Goal: Download file/media

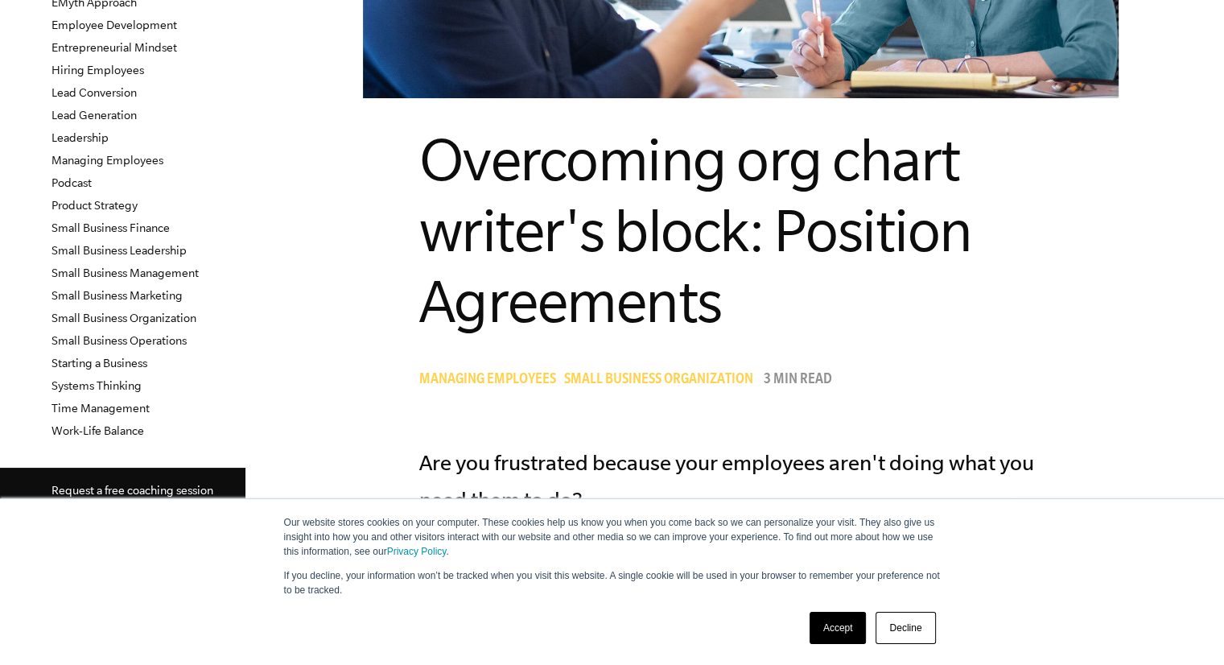
scroll to position [341, 0]
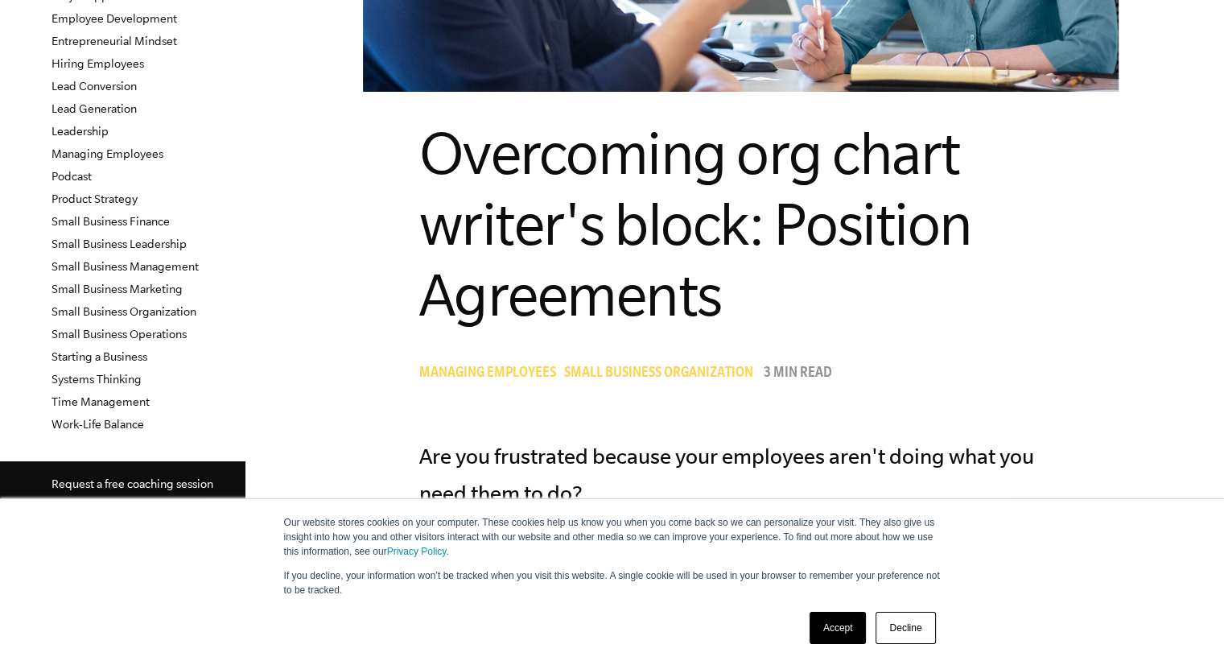
click at [825, 621] on link "Accept" at bounding box center [838, 628] width 57 height 32
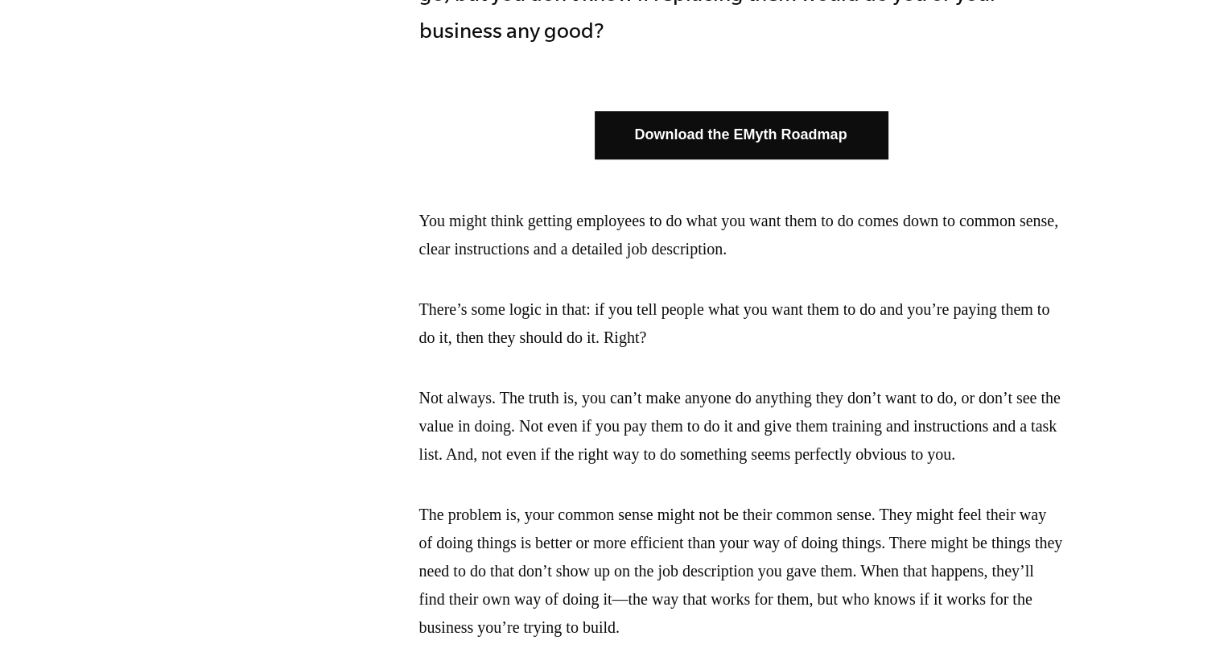
scroll to position [1056, 0]
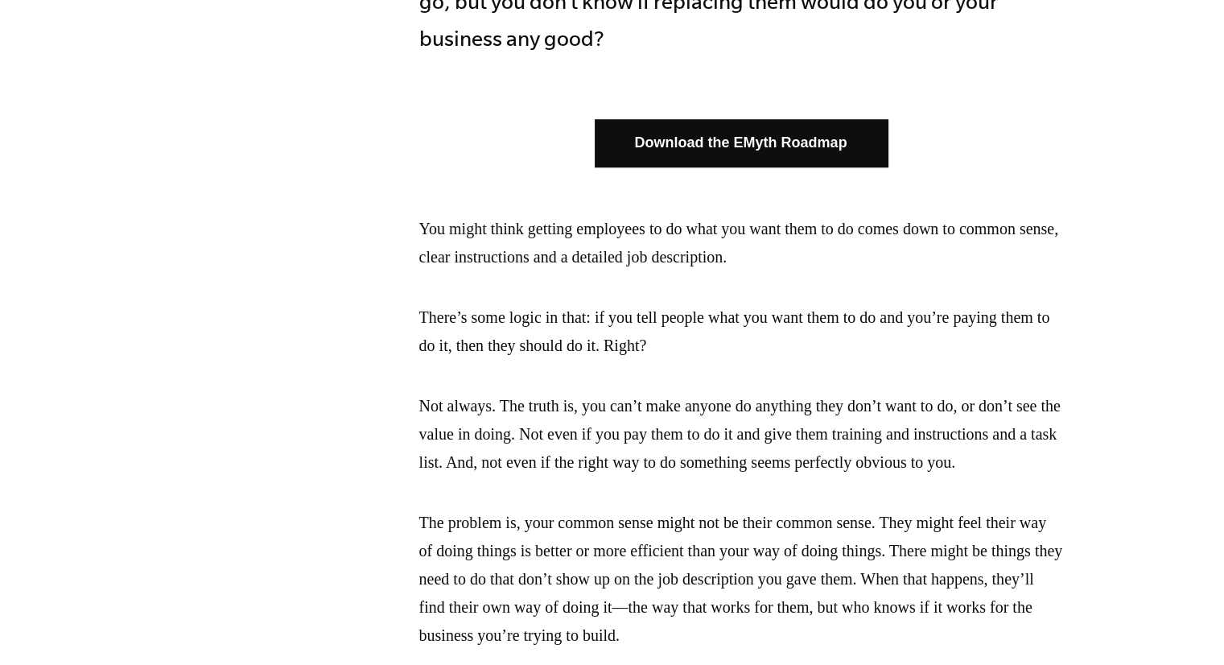
click at [794, 147] on link "Download the EMyth Roadmap" at bounding box center [741, 142] width 293 height 47
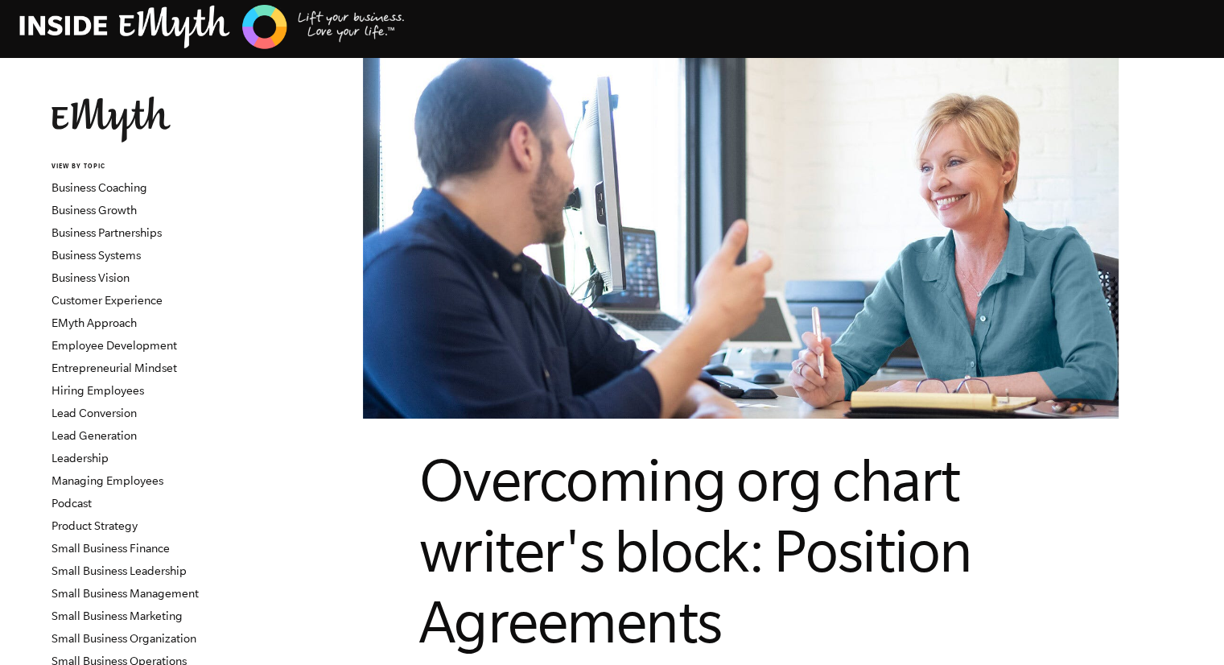
scroll to position [0, 0]
